Goal: Transaction & Acquisition: Purchase product/service

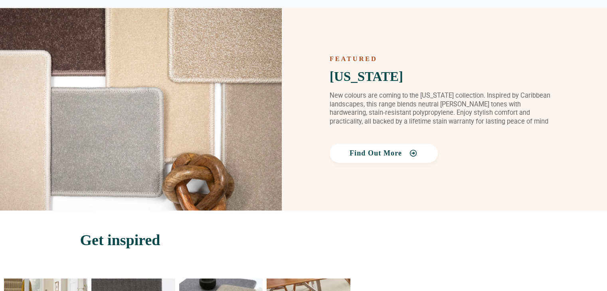
scroll to position [1145, 0]
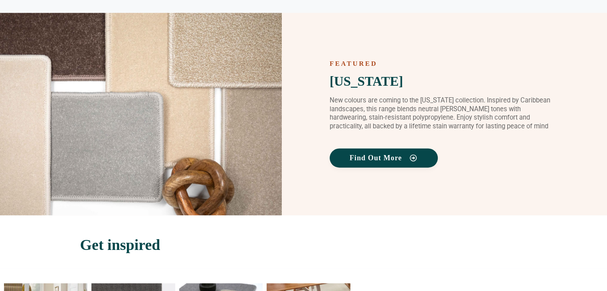
click at [380, 152] on link "Find Out More" at bounding box center [384, 157] width 108 height 19
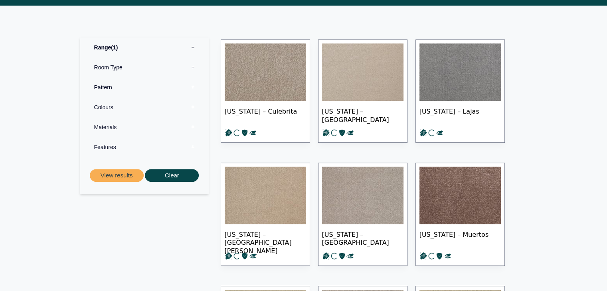
scroll to position [362, 0]
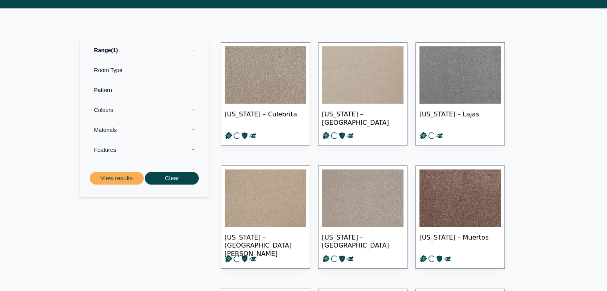
click at [349, 63] on img at bounding box center [362, 74] width 81 height 57
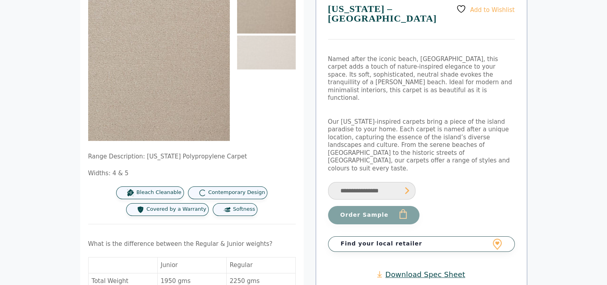
scroll to position [94, 0]
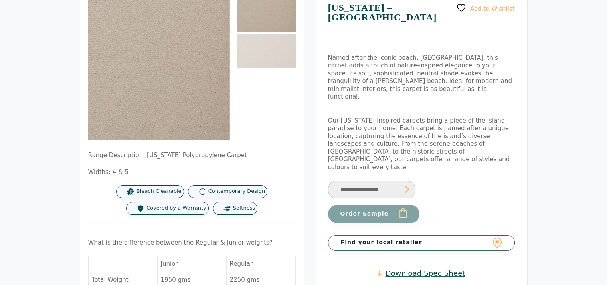
click at [374, 181] on select "**********" at bounding box center [371, 190] width 87 height 18
click at [268, 20] on img at bounding box center [266, 15] width 59 height 34
click at [270, 47] on img at bounding box center [266, 51] width 59 height 34
click at [269, 26] on img at bounding box center [266, 15] width 59 height 34
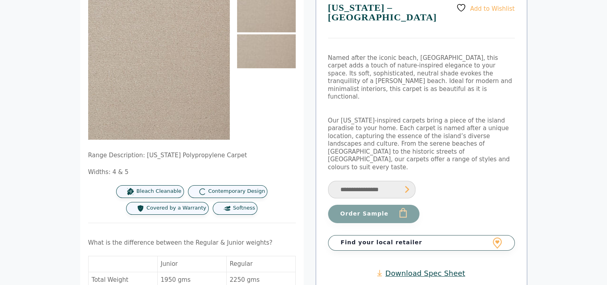
click at [271, 50] on img at bounding box center [266, 51] width 59 height 34
click at [273, 14] on img at bounding box center [266, 15] width 59 height 34
click at [164, 193] on span "Bleach Cleanable" at bounding box center [159, 191] width 45 height 7
click at [134, 188] on img at bounding box center [131, 192] width 8 height 8
click at [218, 186] on div "Contemporary Design" at bounding box center [228, 191] width 80 height 13
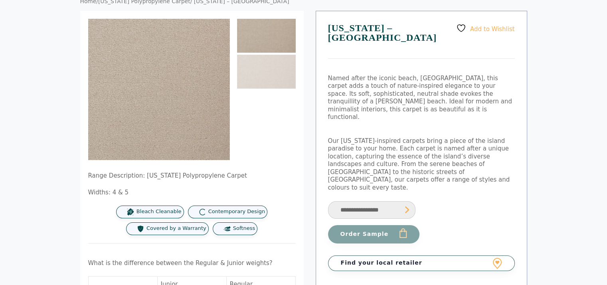
scroll to position [75, 0]
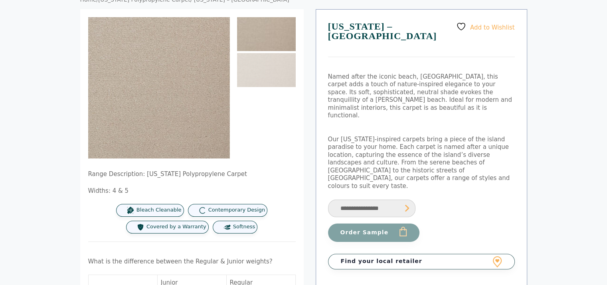
click at [482, 254] on link "Find your local retailer" at bounding box center [421, 261] width 187 height 15
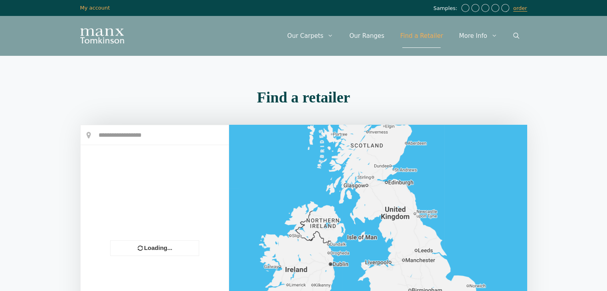
click at [159, 137] on input "text" at bounding box center [155, 135] width 148 height 20
click at [139, 136] on input "text" at bounding box center [155, 135] width 148 height 20
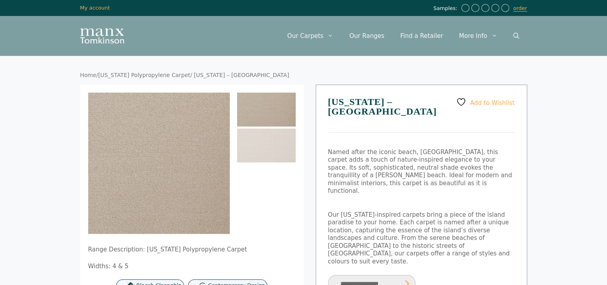
click at [392, 275] on select "**********" at bounding box center [371, 284] width 87 height 18
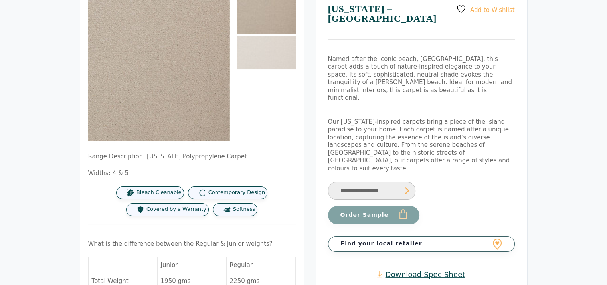
scroll to position [94, 0]
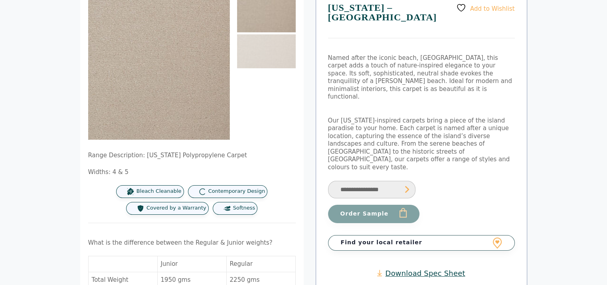
click at [359, 181] on select "**********" at bounding box center [371, 190] width 87 height 18
click at [328, 181] on select "**********" at bounding box center [371, 190] width 87 height 18
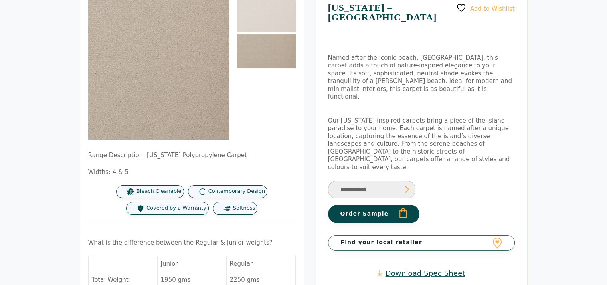
click at [369, 181] on select "**********" at bounding box center [371, 190] width 87 height 18
click at [328, 181] on select "**********" at bounding box center [371, 190] width 87 height 18
click at [385, 181] on select "**********" at bounding box center [371, 190] width 87 height 18
click at [328, 181] on select "**********" at bounding box center [371, 190] width 87 height 18
click at [378, 181] on select "**********" at bounding box center [371, 190] width 87 height 18
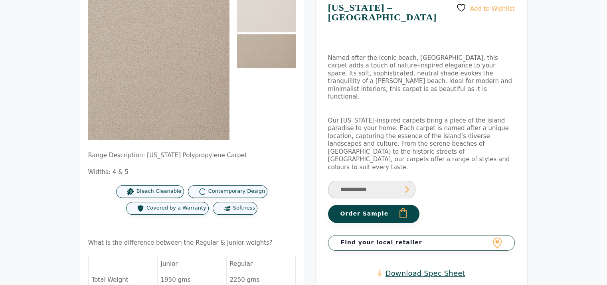
select select "**********"
click at [328, 181] on select "**********" at bounding box center [371, 190] width 87 height 18
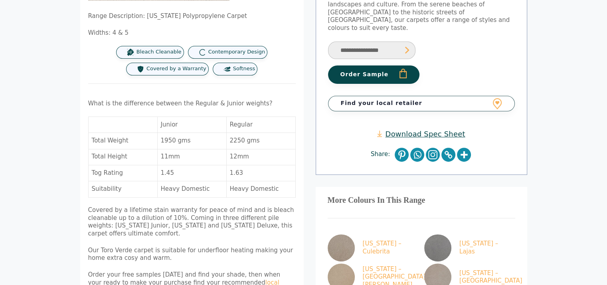
scroll to position [237, 0]
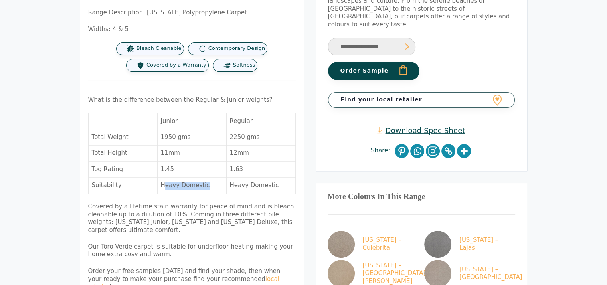
drag, startPoint x: 164, startPoint y: 185, endPoint x: 209, endPoint y: 184, distance: 45.5
click at [209, 184] on td "Heavy Domestic" at bounding box center [192, 186] width 69 height 16
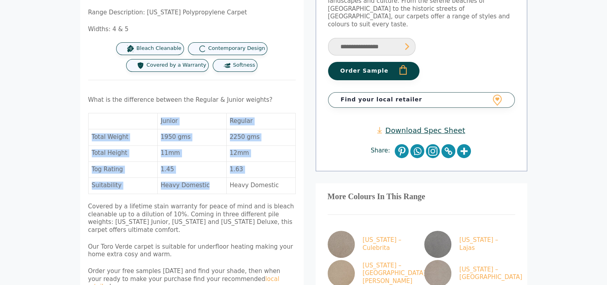
drag, startPoint x: 158, startPoint y: 119, endPoint x: 203, endPoint y: 182, distance: 77.1
click at [203, 182] on tbody "Junior Regular Total Weight 1950 gms 2250 gms Total Height 11mm 12mm Tog Rating…" at bounding box center [192, 153] width 207 height 81
click at [203, 182] on td "Heavy Domestic" at bounding box center [192, 186] width 69 height 16
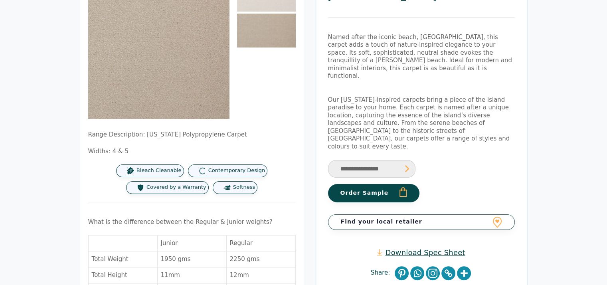
scroll to position [113, 0]
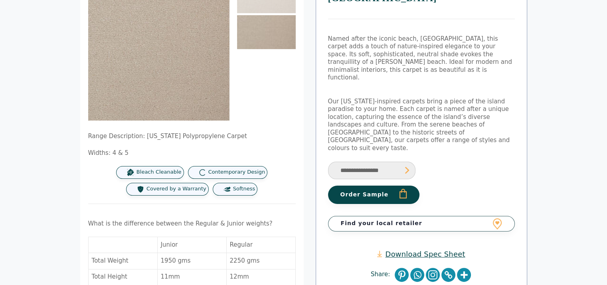
click at [381, 186] on button "Order Sample" at bounding box center [373, 195] width 91 height 18
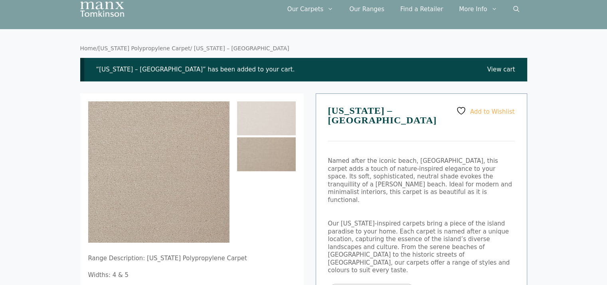
scroll to position [25, 0]
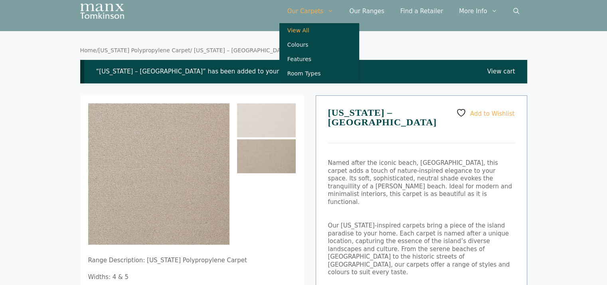
click at [309, 32] on link "View All" at bounding box center [319, 30] width 80 height 14
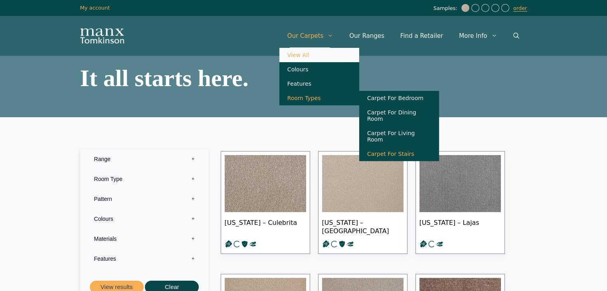
click at [394, 147] on link "Carpet For Stairs" at bounding box center [399, 154] width 80 height 14
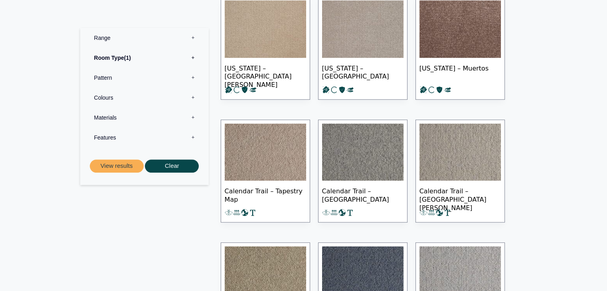
scroll to position [457, 0]
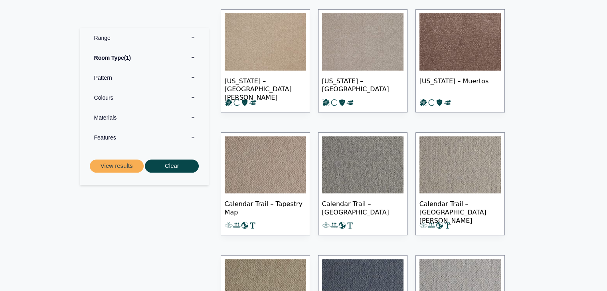
click at [115, 135] on label "Features 0" at bounding box center [144, 138] width 117 height 20
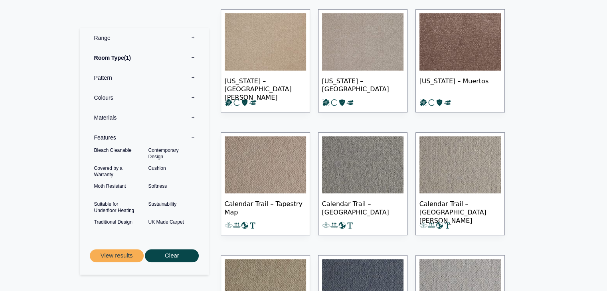
click at [123, 137] on label "Features 0" at bounding box center [144, 138] width 117 height 20
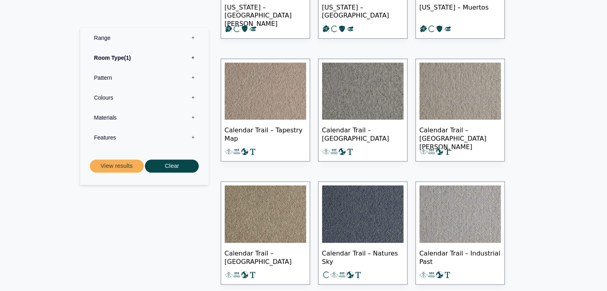
scroll to position [544, 0]
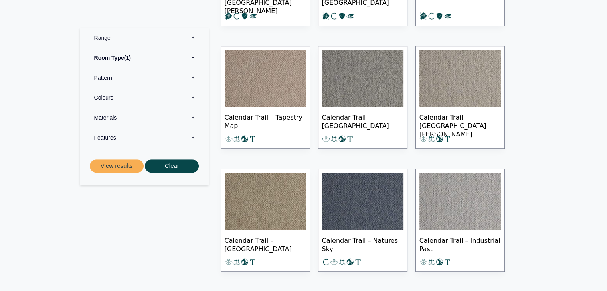
click at [277, 215] on img at bounding box center [265, 201] width 81 height 57
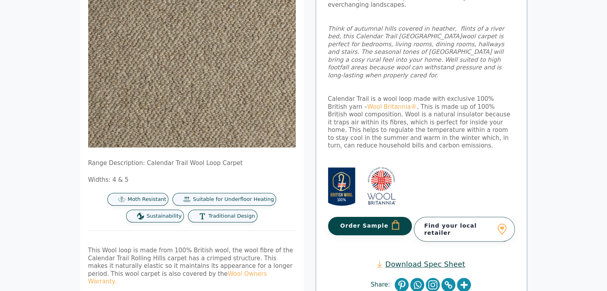
scroll to position [156, 0]
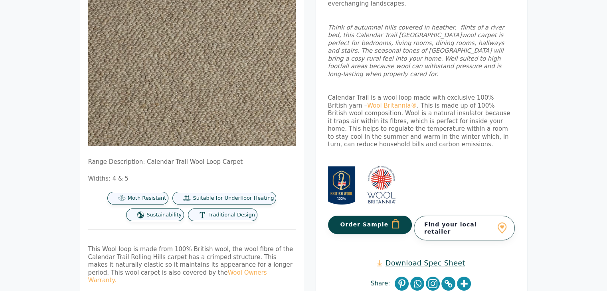
click at [378, 216] on button "Order Sample" at bounding box center [370, 225] width 84 height 18
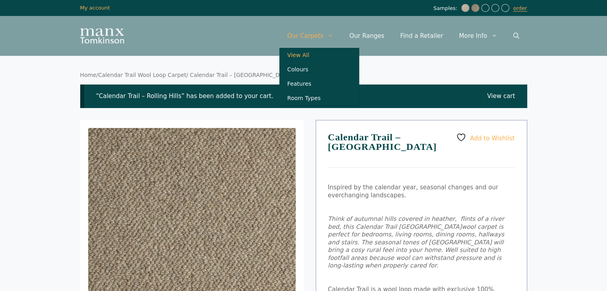
click at [314, 55] on link "View All" at bounding box center [319, 55] width 80 height 14
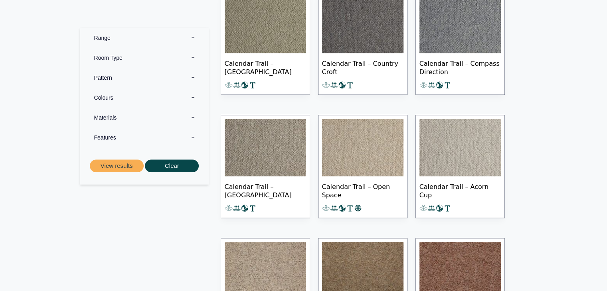
scroll to position [636, 0]
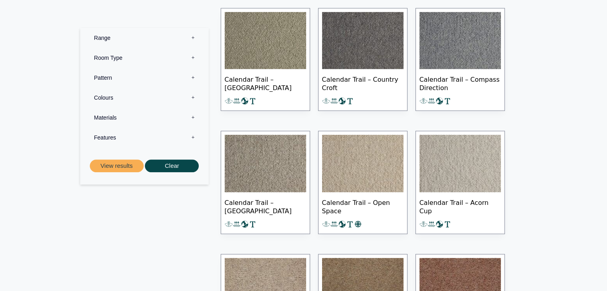
click at [336, 164] on img at bounding box center [362, 163] width 81 height 57
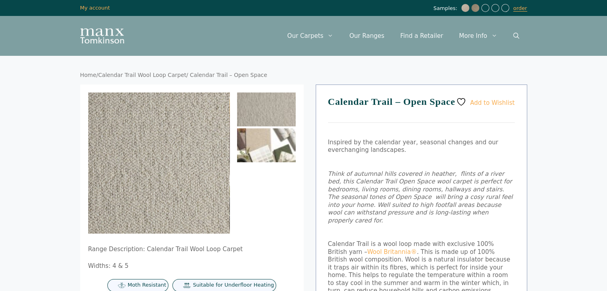
click at [271, 153] on img at bounding box center [266, 146] width 59 height 34
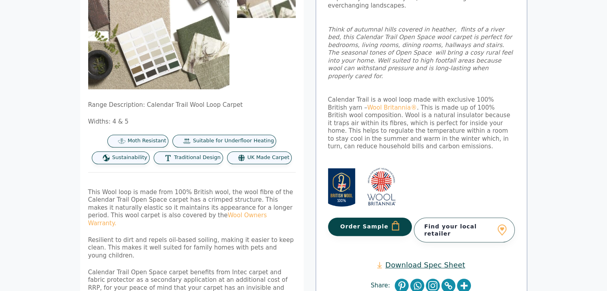
scroll to position [147, 0]
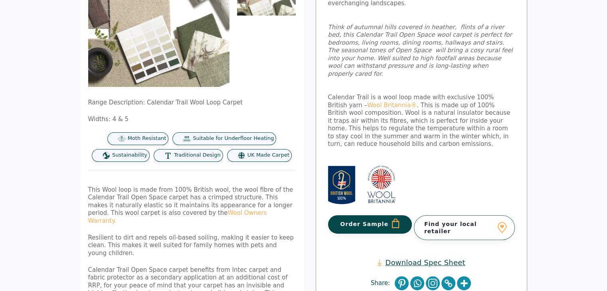
click at [352, 216] on button "Order Sample" at bounding box center [370, 225] width 84 height 18
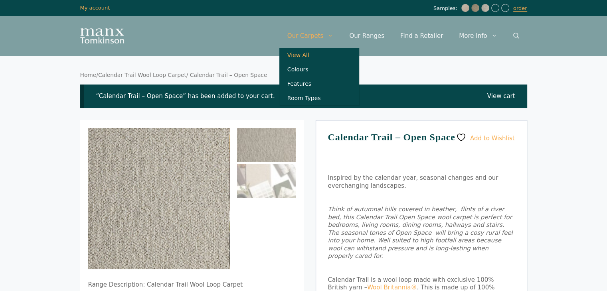
click at [319, 59] on link "View All" at bounding box center [319, 55] width 80 height 14
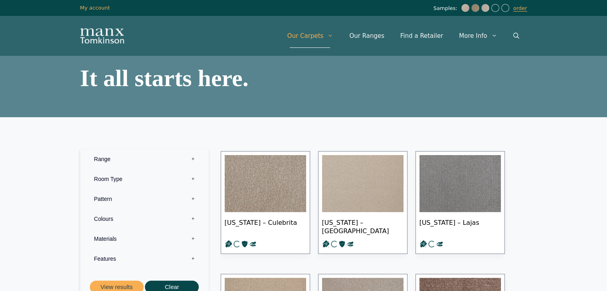
click at [119, 179] on label "Room Type 0" at bounding box center [144, 179] width 117 height 20
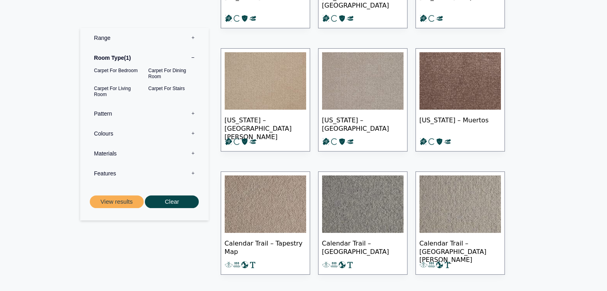
scroll to position [255, 0]
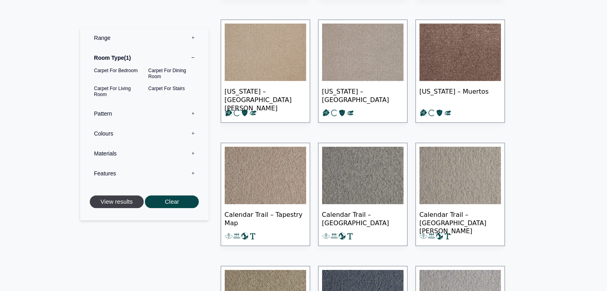
click at [101, 199] on button "View results" at bounding box center [117, 202] width 54 height 13
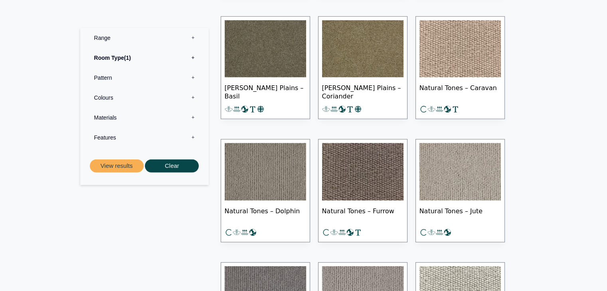
scroll to position [5248, 0]
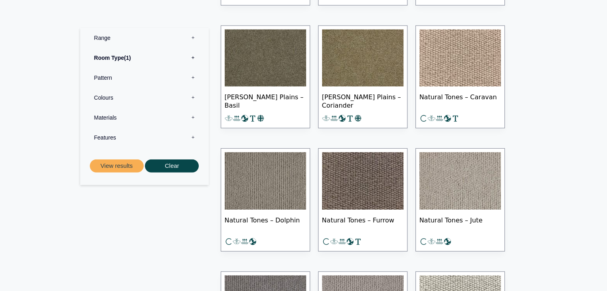
click at [467, 58] on img at bounding box center [460, 58] width 81 height 57
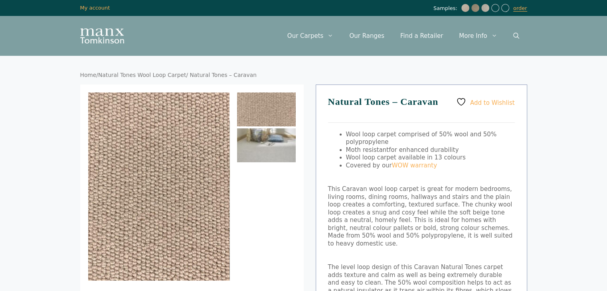
click at [262, 137] on img at bounding box center [266, 146] width 59 height 34
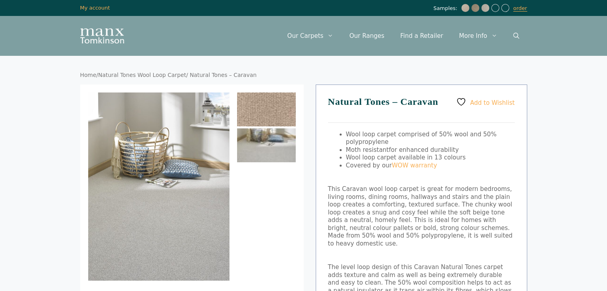
click at [267, 114] on img at bounding box center [266, 110] width 59 height 34
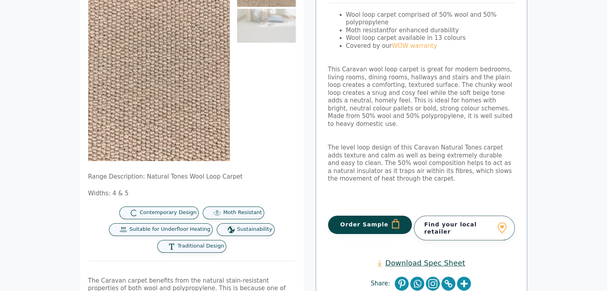
scroll to position [119, 0]
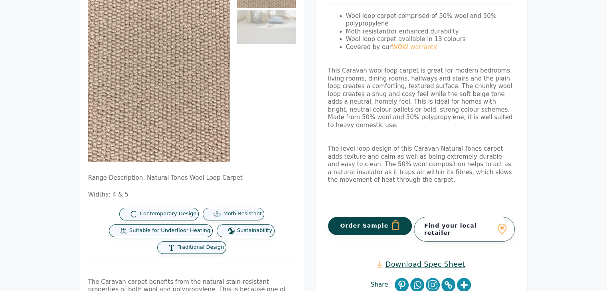
click at [364, 217] on button "Order Sample" at bounding box center [370, 226] width 84 height 18
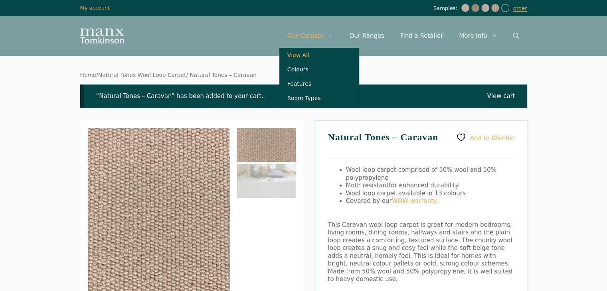
click at [319, 54] on link "View All" at bounding box center [319, 55] width 80 height 14
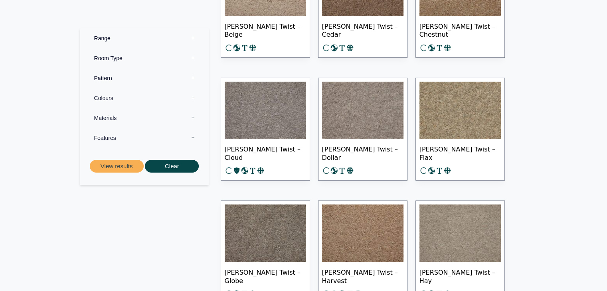
scroll to position [2646, 0]
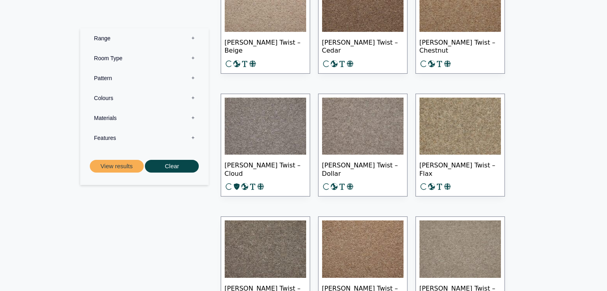
click at [448, 118] on img at bounding box center [460, 126] width 81 height 57
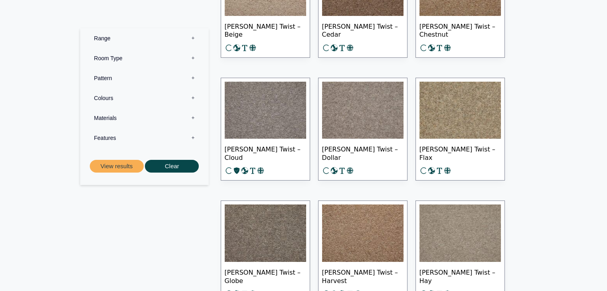
click at [145, 60] on label "Room Type 0" at bounding box center [144, 58] width 117 height 20
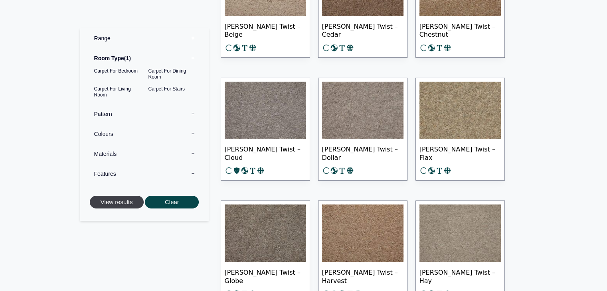
click at [109, 202] on button "View results" at bounding box center [117, 202] width 54 height 13
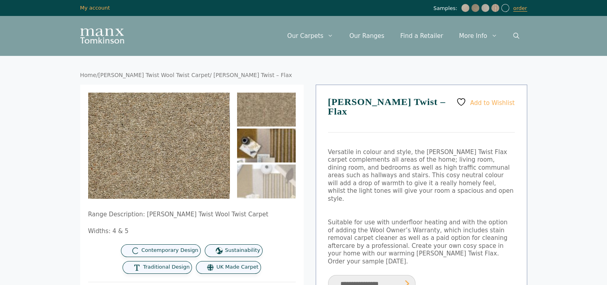
click at [262, 138] on img at bounding box center [266, 146] width 59 height 34
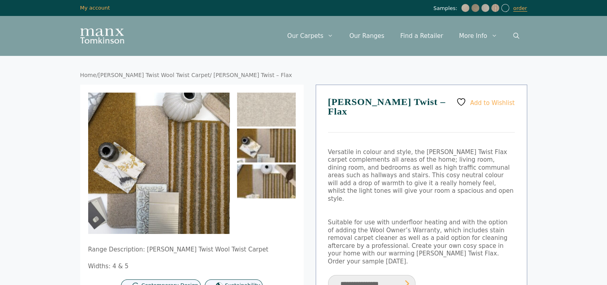
click at [273, 183] on img at bounding box center [266, 181] width 59 height 34
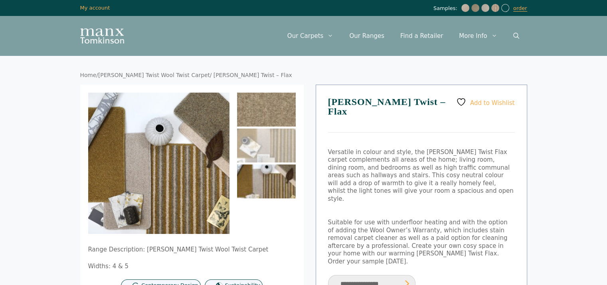
click at [264, 101] on img at bounding box center [266, 110] width 59 height 34
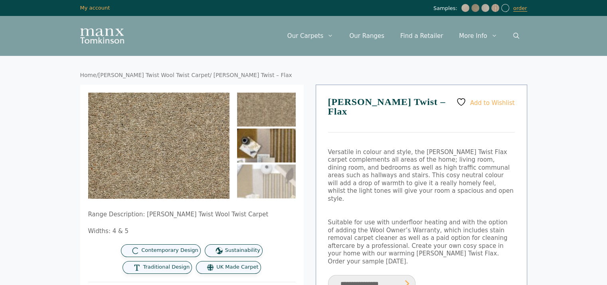
click at [265, 133] on img at bounding box center [266, 146] width 59 height 34
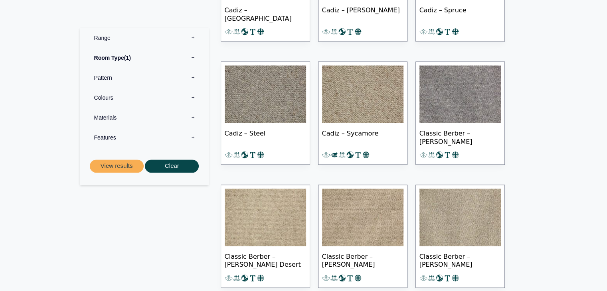
scroll to position [10265, 0]
click at [368, 224] on img at bounding box center [362, 216] width 81 height 57
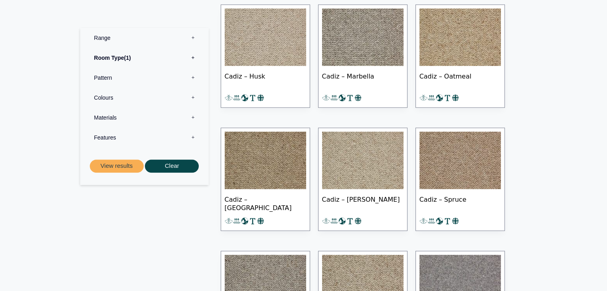
scroll to position [10073, 0]
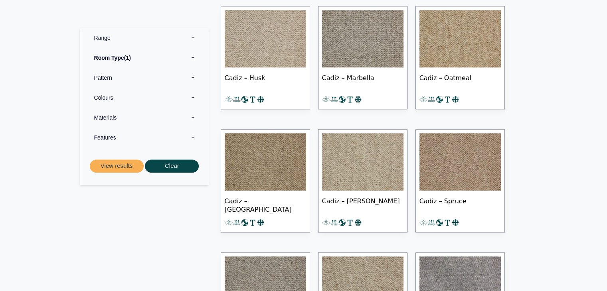
click at [261, 165] on img at bounding box center [265, 161] width 81 height 57
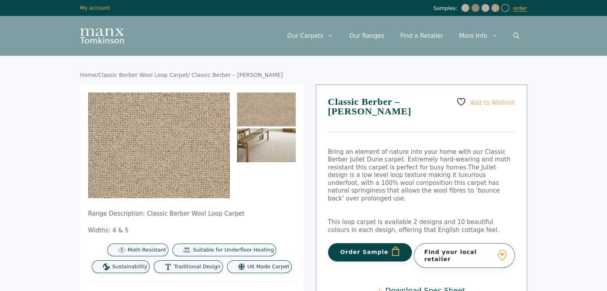
click at [269, 139] on img at bounding box center [266, 146] width 59 height 34
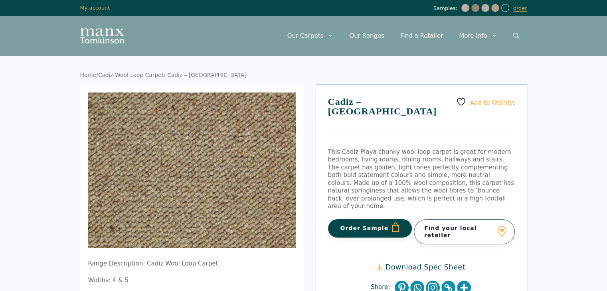
click at [370, 220] on button "Order Sample" at bounding box center [370, 229] width 84 height 18
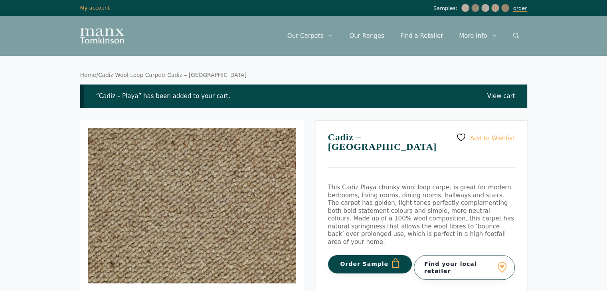
click at [520, 7] on link "order" at bounding box center [520, 8] width 14 height 6
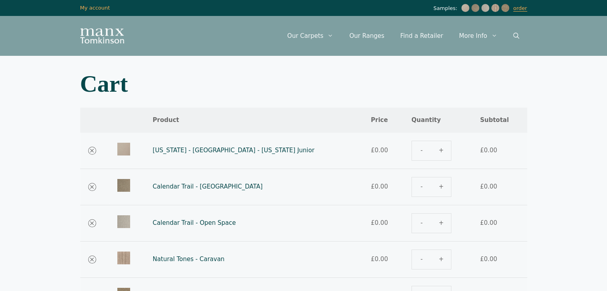
click at [430, 150] on div "Puerto Rico - Playa Negra - Puerto Rico Junior quantity" at bounding box center [438, 151] width 53 height 20
click at [430, 151] on div "Puerto Rico - Playa Negra - Puerto Rico Junior quantity" at bounding box center [438, 151] width 53 height 20
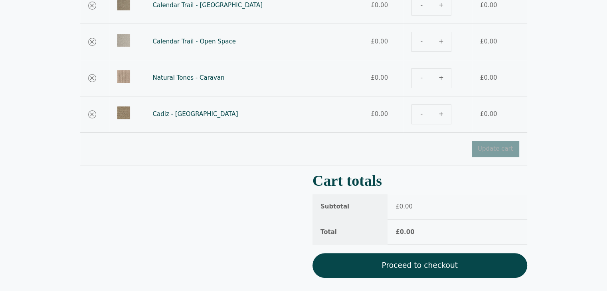
scroll to position [175, 0]
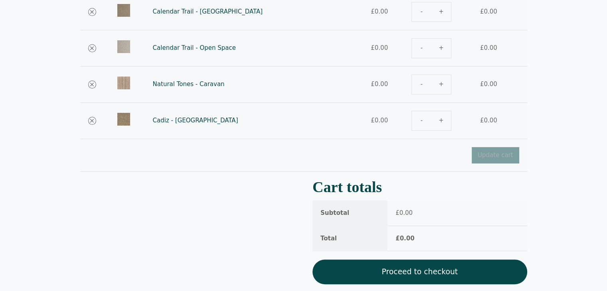
click at [429, 121] on div "Cadiz - Playa quantity" at bounding box center [438, 121] width 53 height 20
click at [432, 79] on div "Natural Tones - Caravan quantity" at bounding box center [438, 85] width 53 height 20
click at [431, 275] on link "Proceed to checkout" at bounding box center [420, 272] width 215 height 25
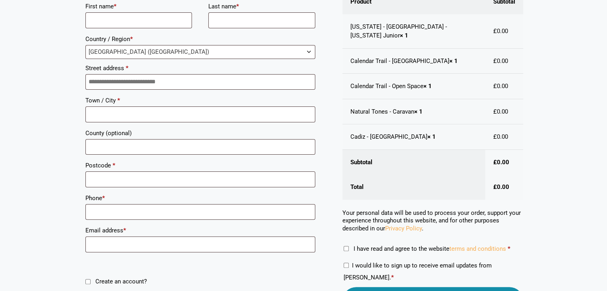
scroll to position [124, 0]
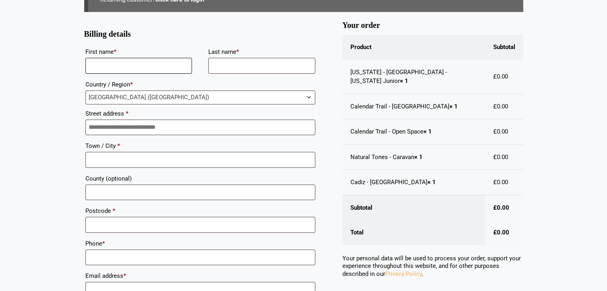
click at [116, 69] on input "First name *" at bounding box center [138, 66] width 107 height 16
type input "*****"
type input "******"
type input "**********"
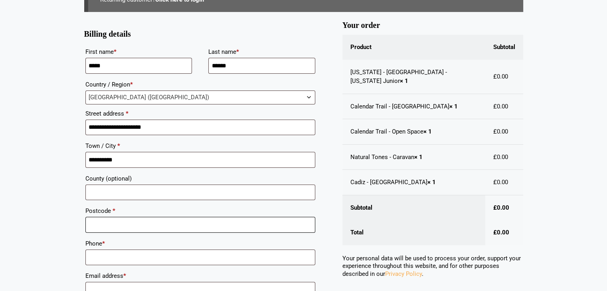
type input "*******"
type input "**********"
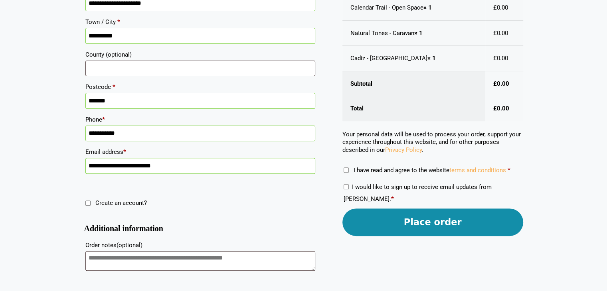
scroll to position [282, 0]
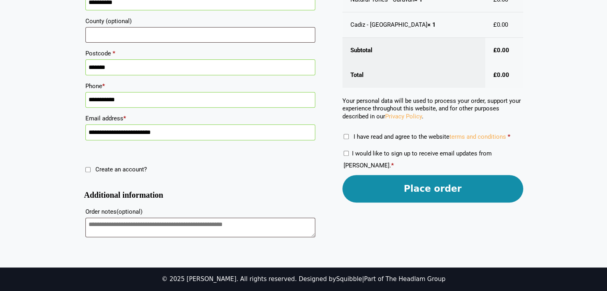
click at [378, 185] on button "Place order" at bounding box center [432, 189] width 181 height 28
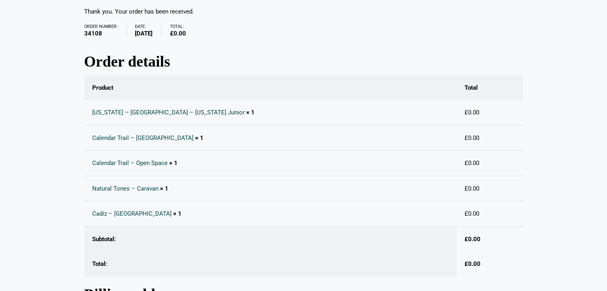
scroll to position [98, 0]
